Goal: Task Accomplishment & Management: Manage account settings

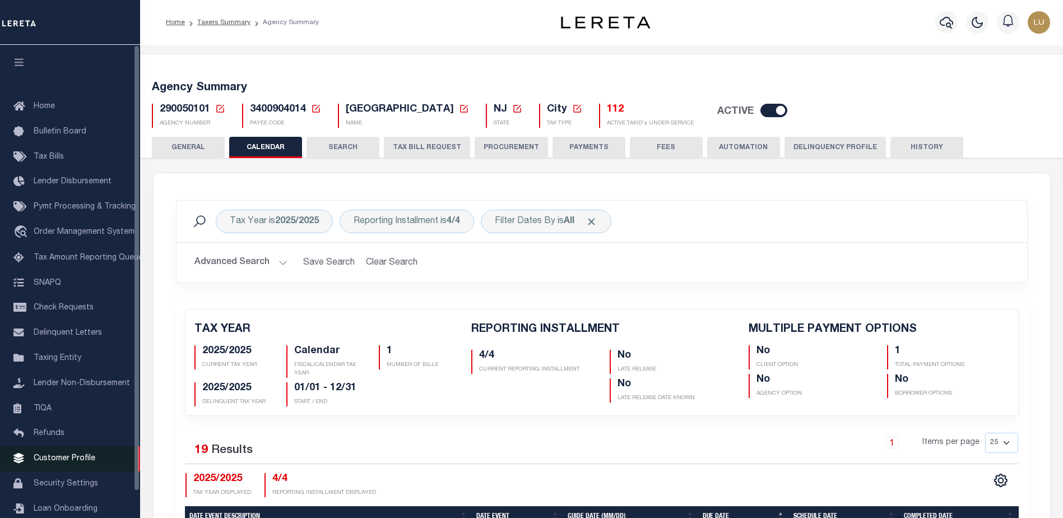
click at [36, 462] on span "Customer Profile" at bounding box center [65, 459] width 62 height 8
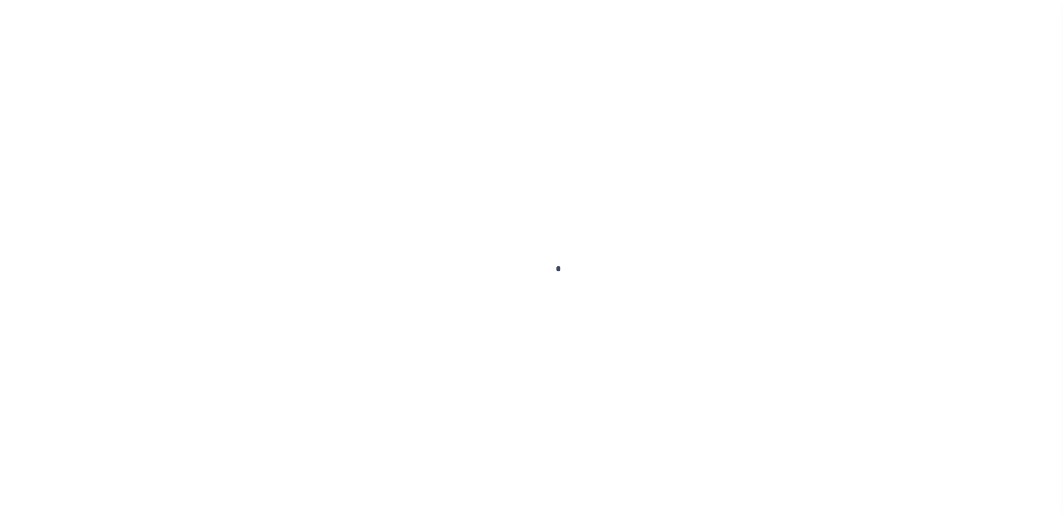
scroll to position [28, 0]
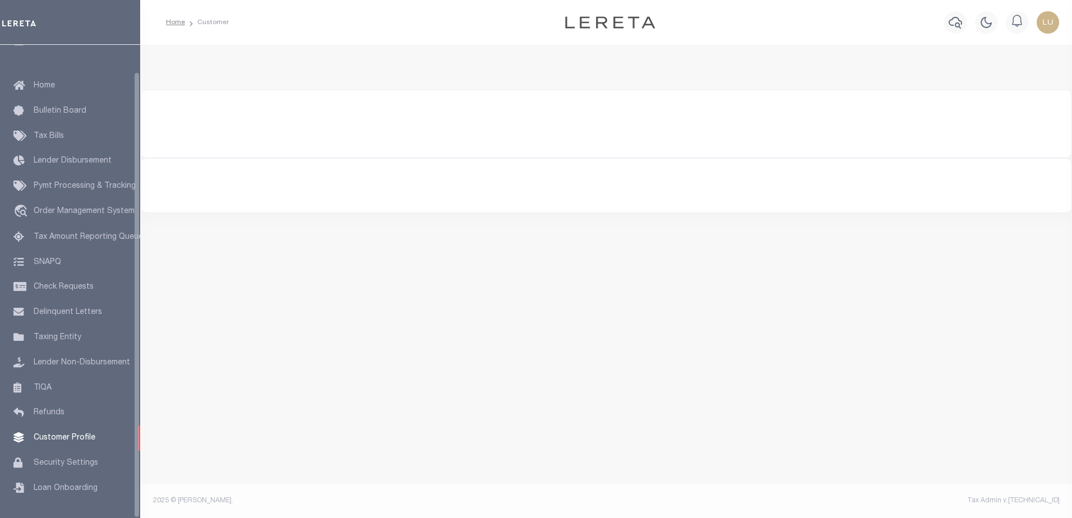
type input "[PERSON_NAME]"
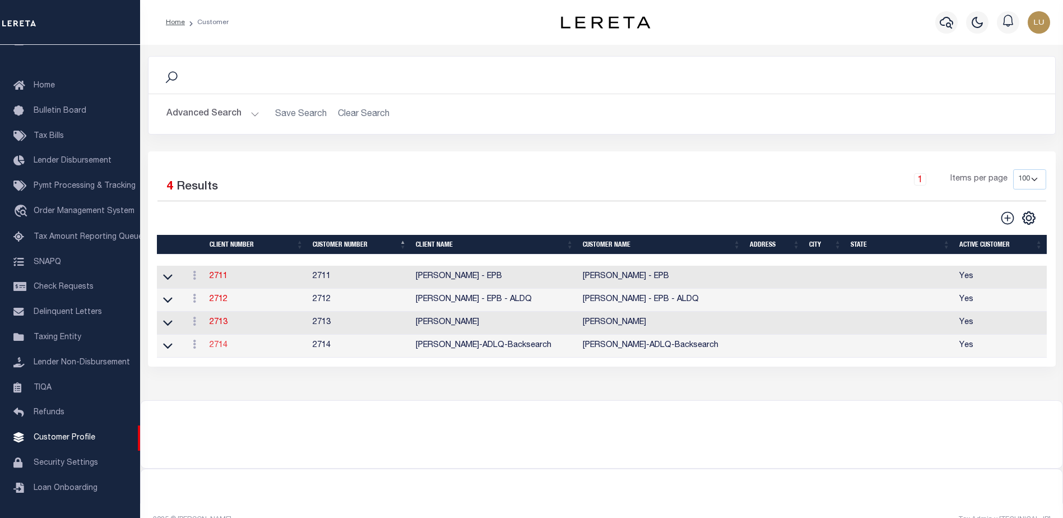
click at [212, 346] on link "2714" at bounding box center [219, 345] width 18 height 8
select select
type input "[PERSON_NAME]-ADLQ-Backsearch"
type input "2714"
type input "[PERSON_NAME]-ADLQ-Backsearch"
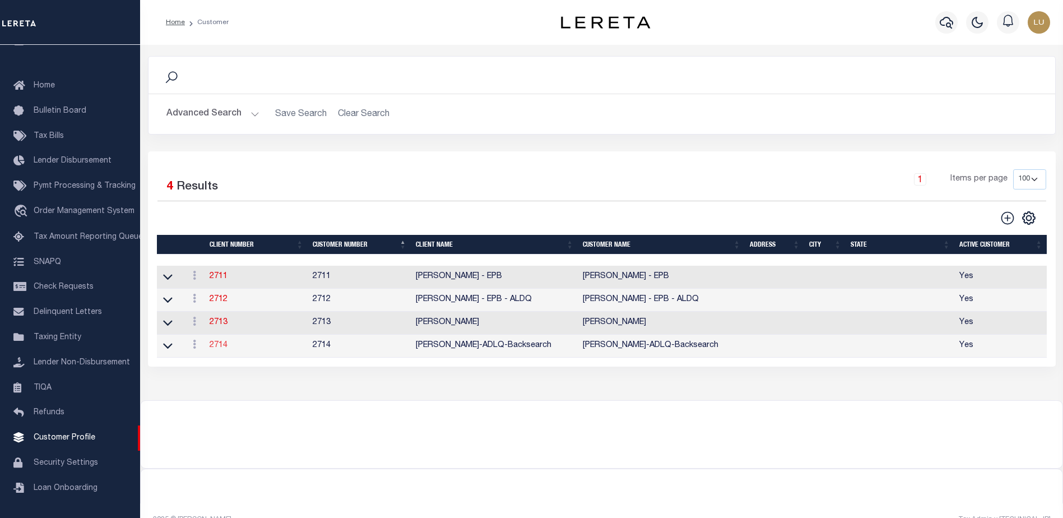
select select "Residential"
checkbox input "true"
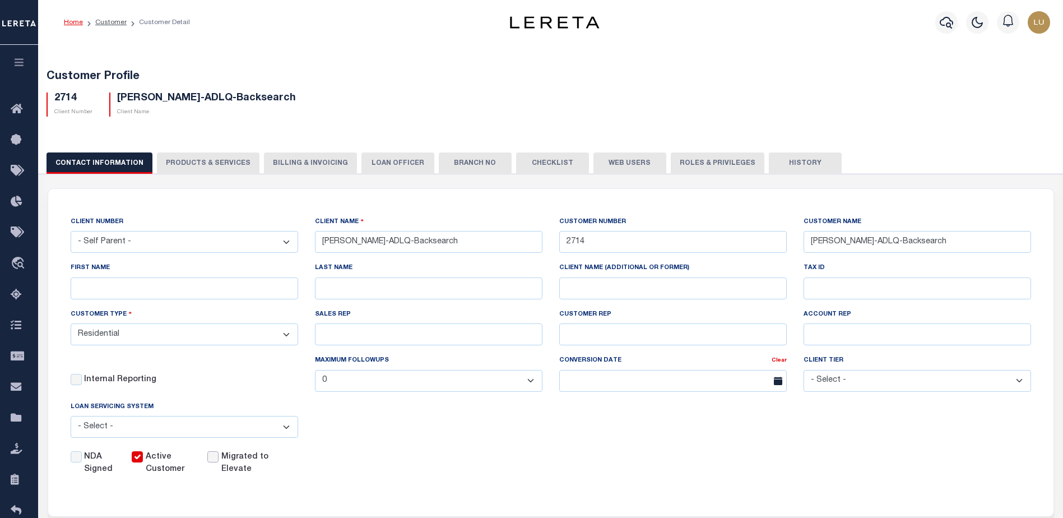
click at [216, 461] on input "Migrated to Elevate" at bounding box center [212, 456] width 11 height 11
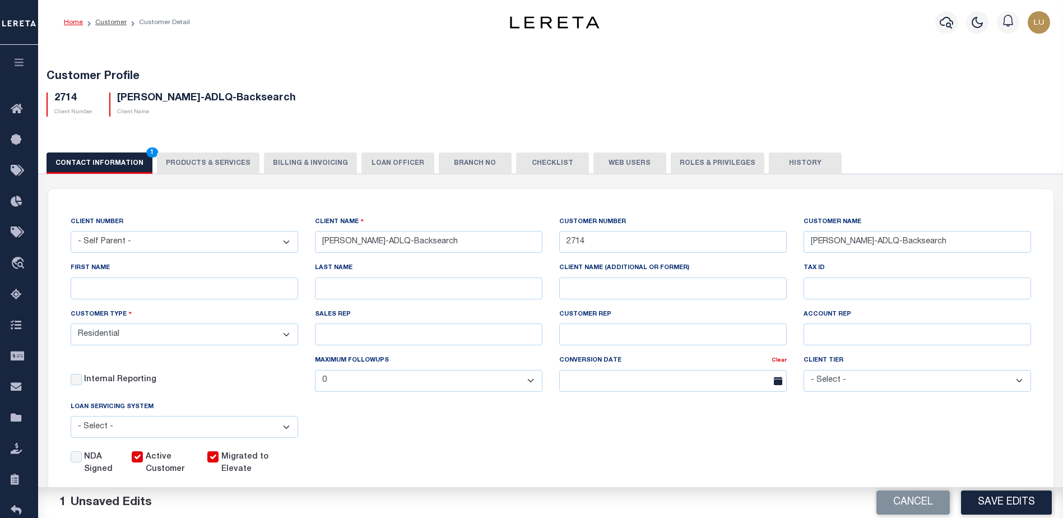
click at [217, 461] on input "Migrated to Elevate" at bounding box center [212, 456] width 11 height 11
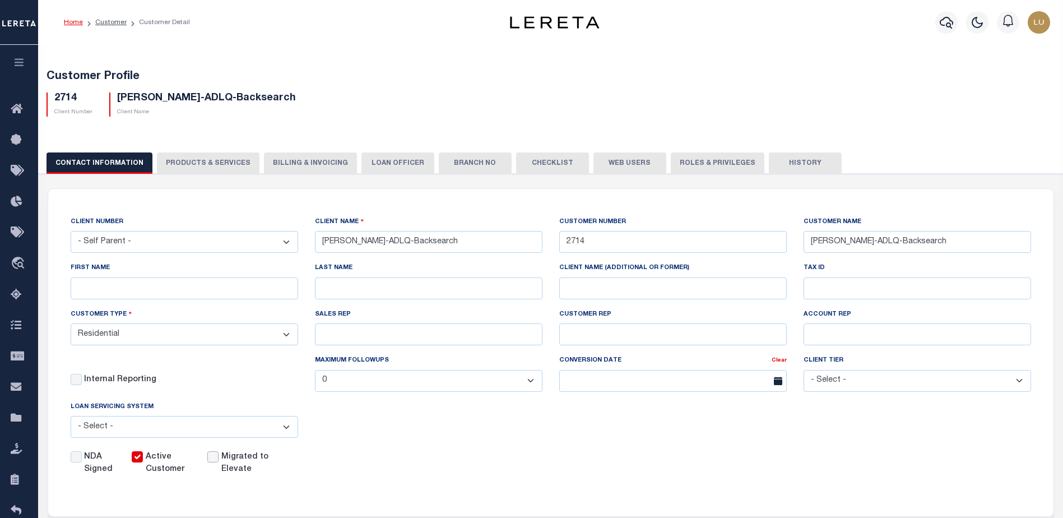
click at [216, 461] on input "Migrated to Elevate" at bounding box center [212, 456] width 11 height 11
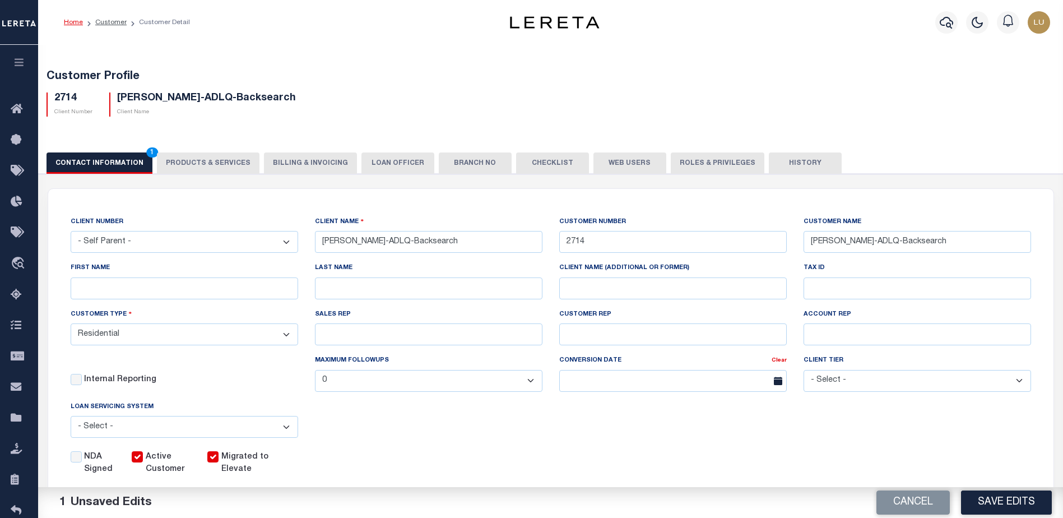
click at [216, 461] on input "Migrated to Elevate" at bounding box center [212, 456] width 11 height 11
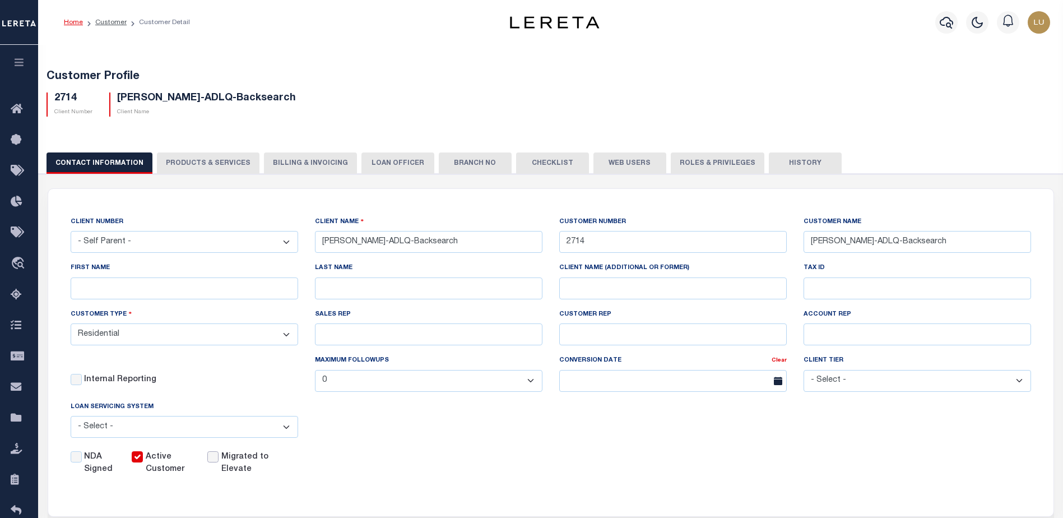
click at [219, 460] on input "Migrated to Elevate" at bounding box center [212, 456] width 11 height 11
checkbox input "false"
